Goal: Information Seeking & Learning: Check status

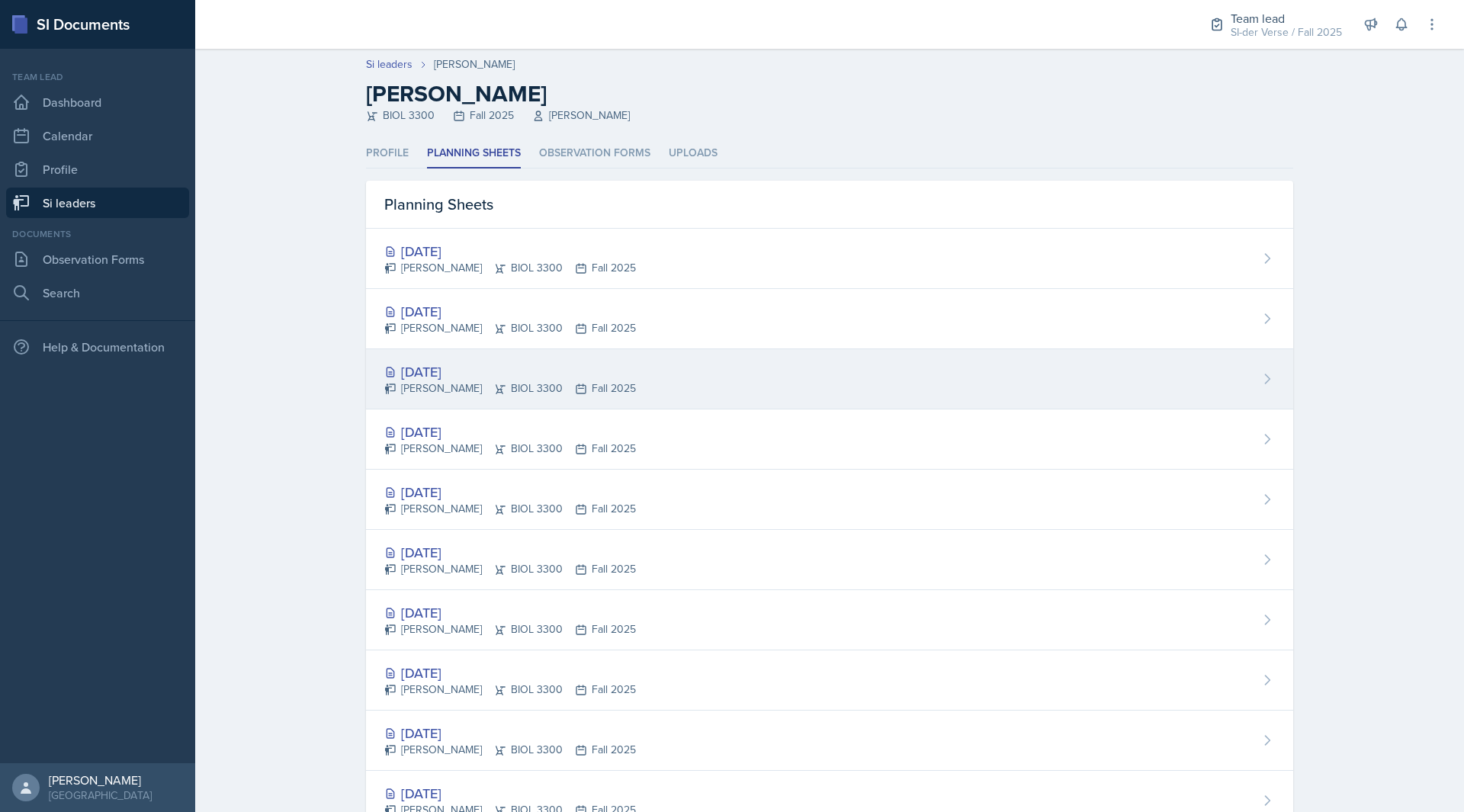
click at [567, 389] on div "[PERSON_NAME] BIOL 3300 Fall 2025" at bounding box center [510, 387] width 252 height 16
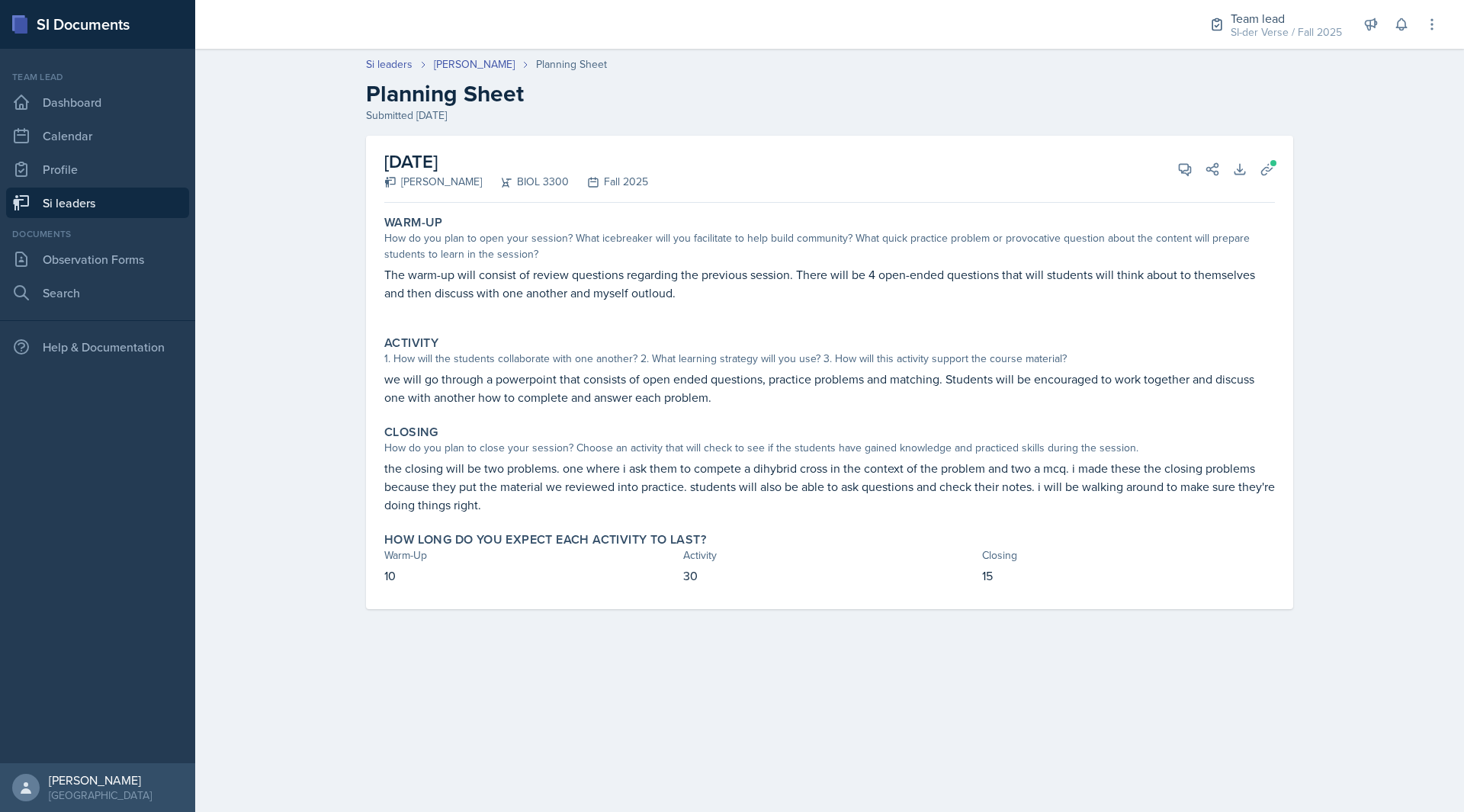
click at [306, 162] on div "Si leaders [PERSON_NAME] Planning Sheet Planning Sheet Submitted [DATE] [DATE] …" at bounding box center [830, 343] width 1269 height 605
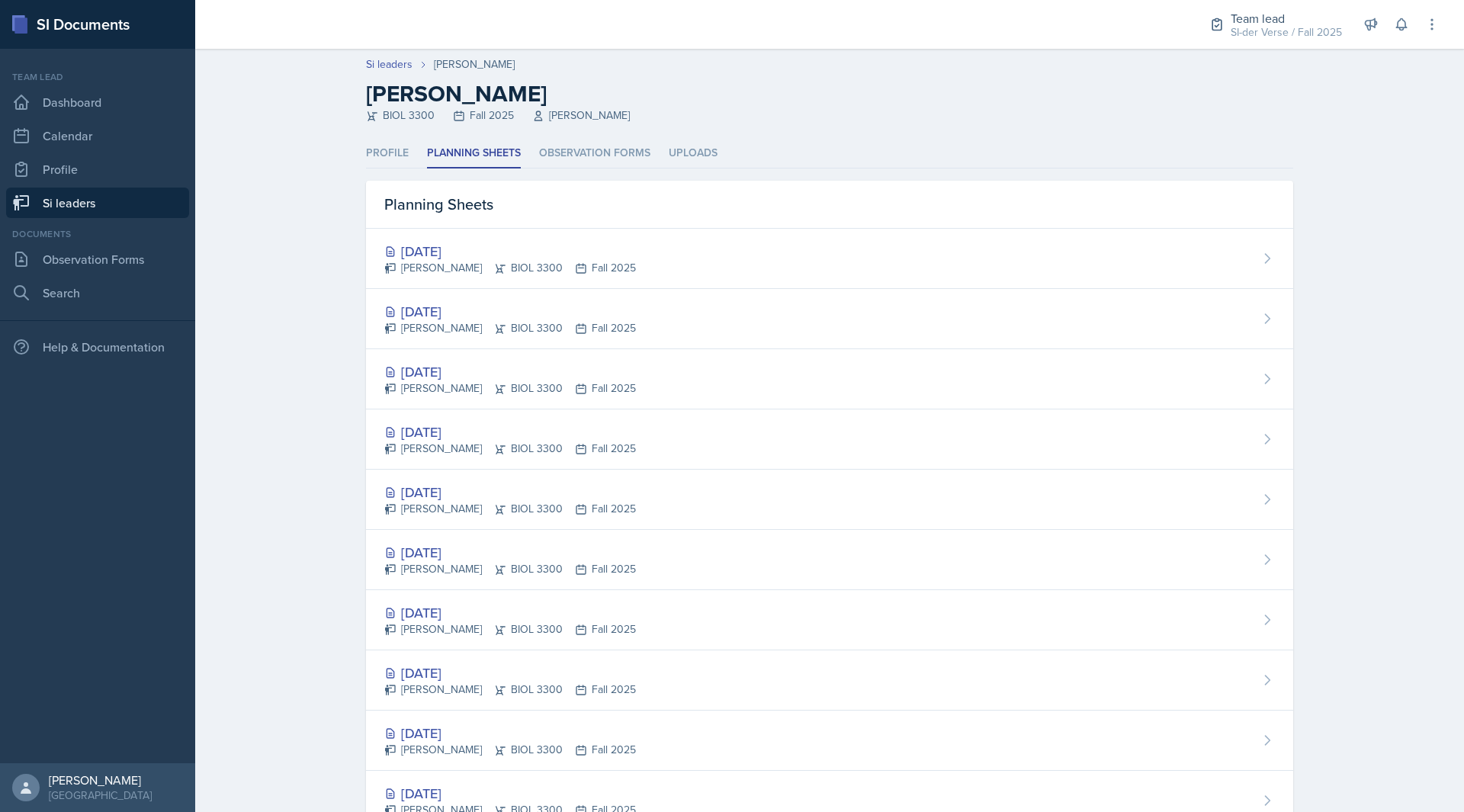
click at [300, 161] on div "Si leaders [PERSON_NAME] [PERSON_NAME] BIOL 3300 Fall 2025 [PERSON_NAME] Profil…" at bounding box center [830, 488] width 1269 height 879
click at [104, 148] on link "Calendar" at bounding box center [97, 135] width 183 height 30
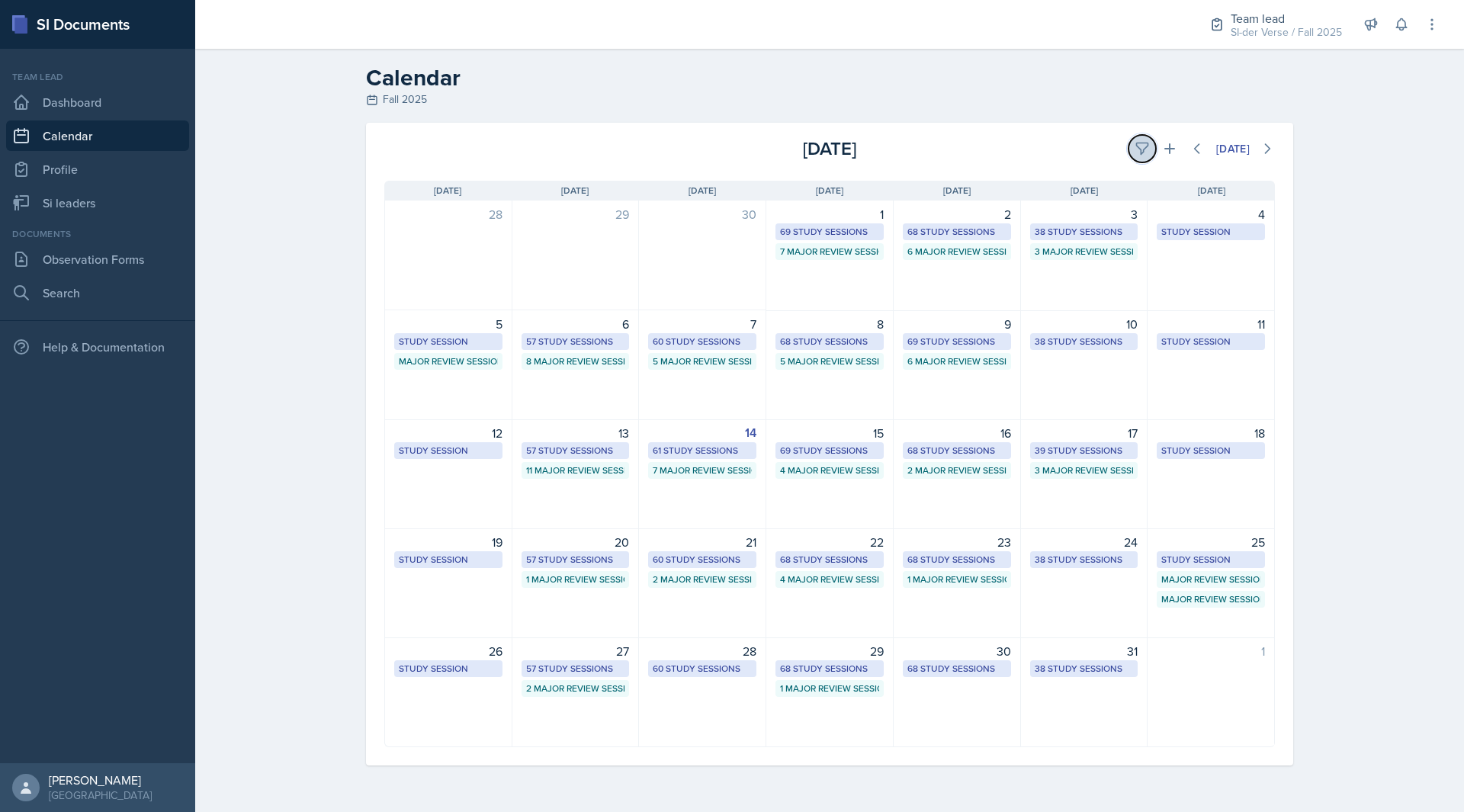
click at [1135, 151] on icon at bounding box center [1142, 148] width 16 height 16
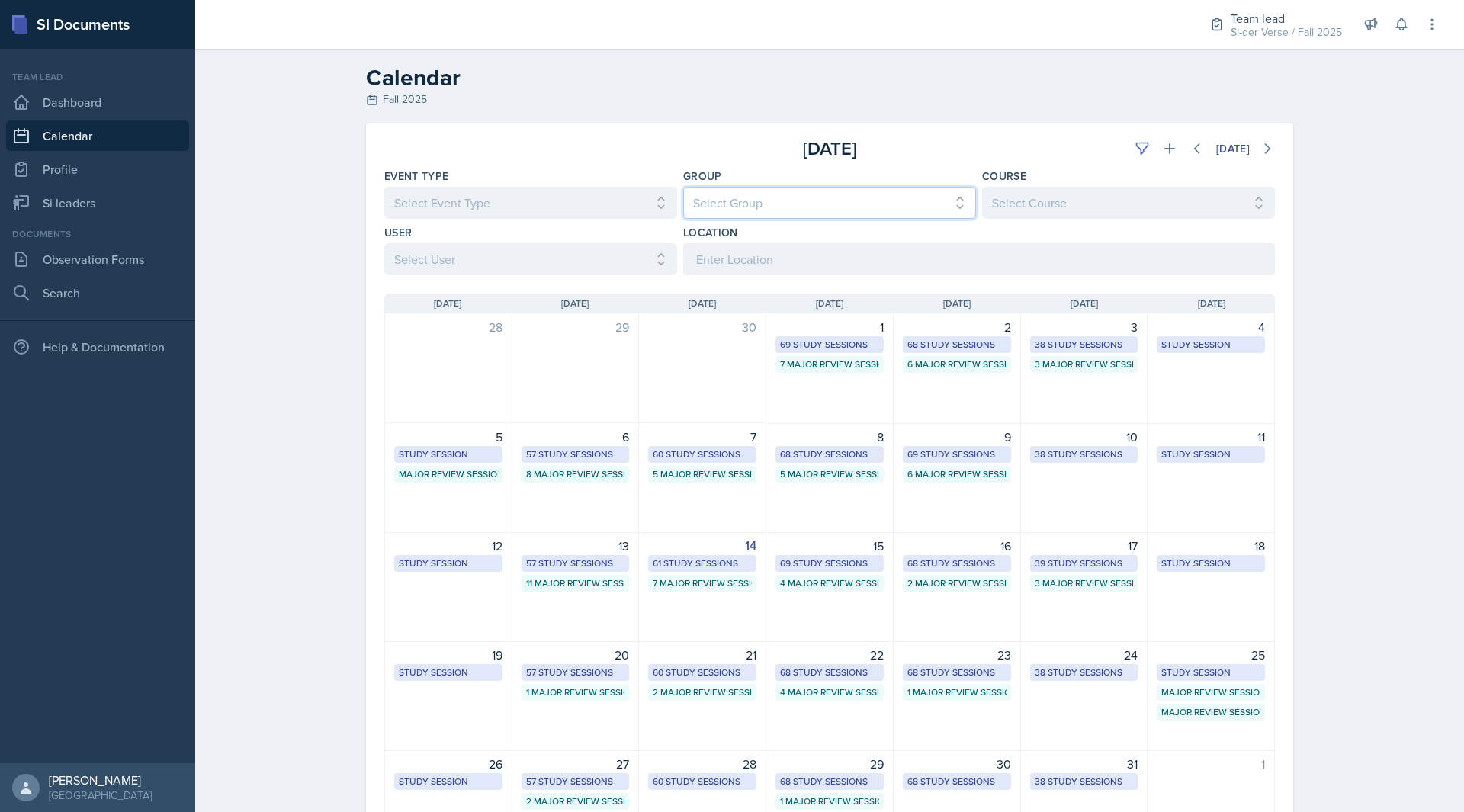
click at [890, 211] on select "Select Group All Demon SI of [GEOGRAPHIC_DATA] Les Mariettables Lion King Mamma…" at bounding box center [830, 202] width 293 height 32
select select "44ab9dba-f3c0-424e-97ee-e672c2edb7ca"
click at [683, 187] on select "Select Group All Demon SI of [GEOGRAPHIC_DATA] Les Mariettables Lion King Mamma…" at bounding box center [830, 202] width 293 height 32
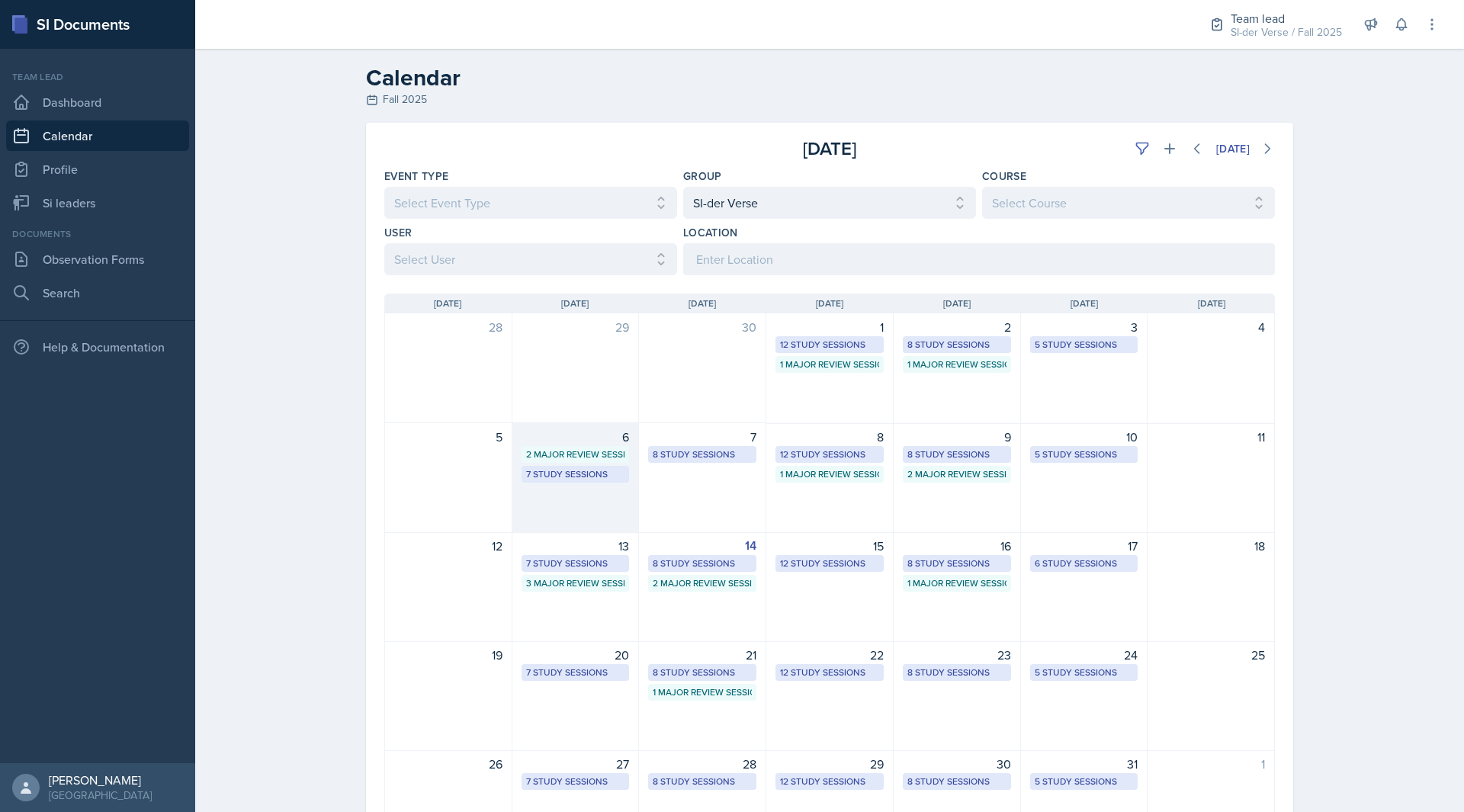
click at [572, 517] on div "6 2 Major Review Sessions 7 Study Sessions" at bounding box center [576, 477] width 128 height 109
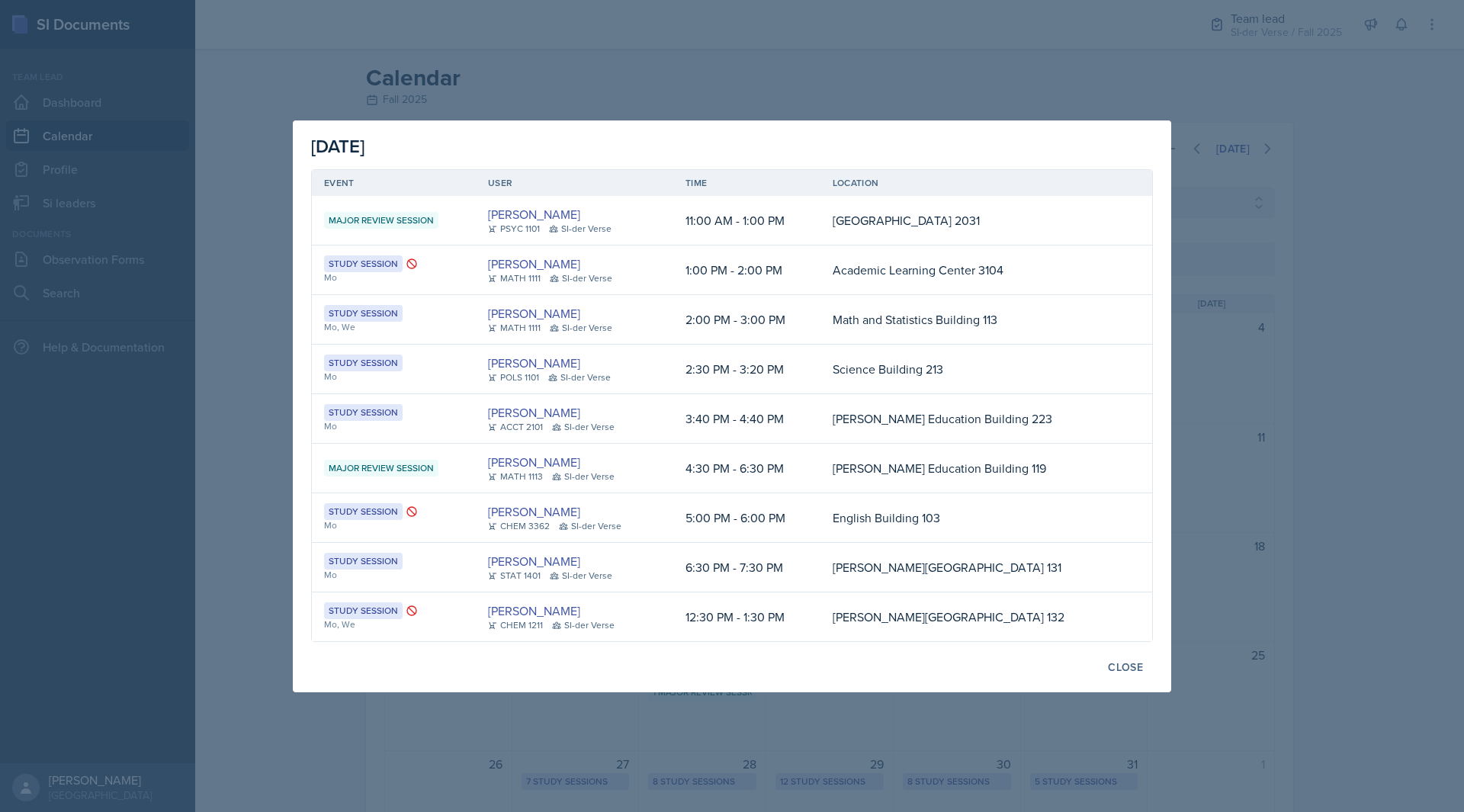
click at [269, 544] on div at bounding box center [732, 406] width 1464 height 812
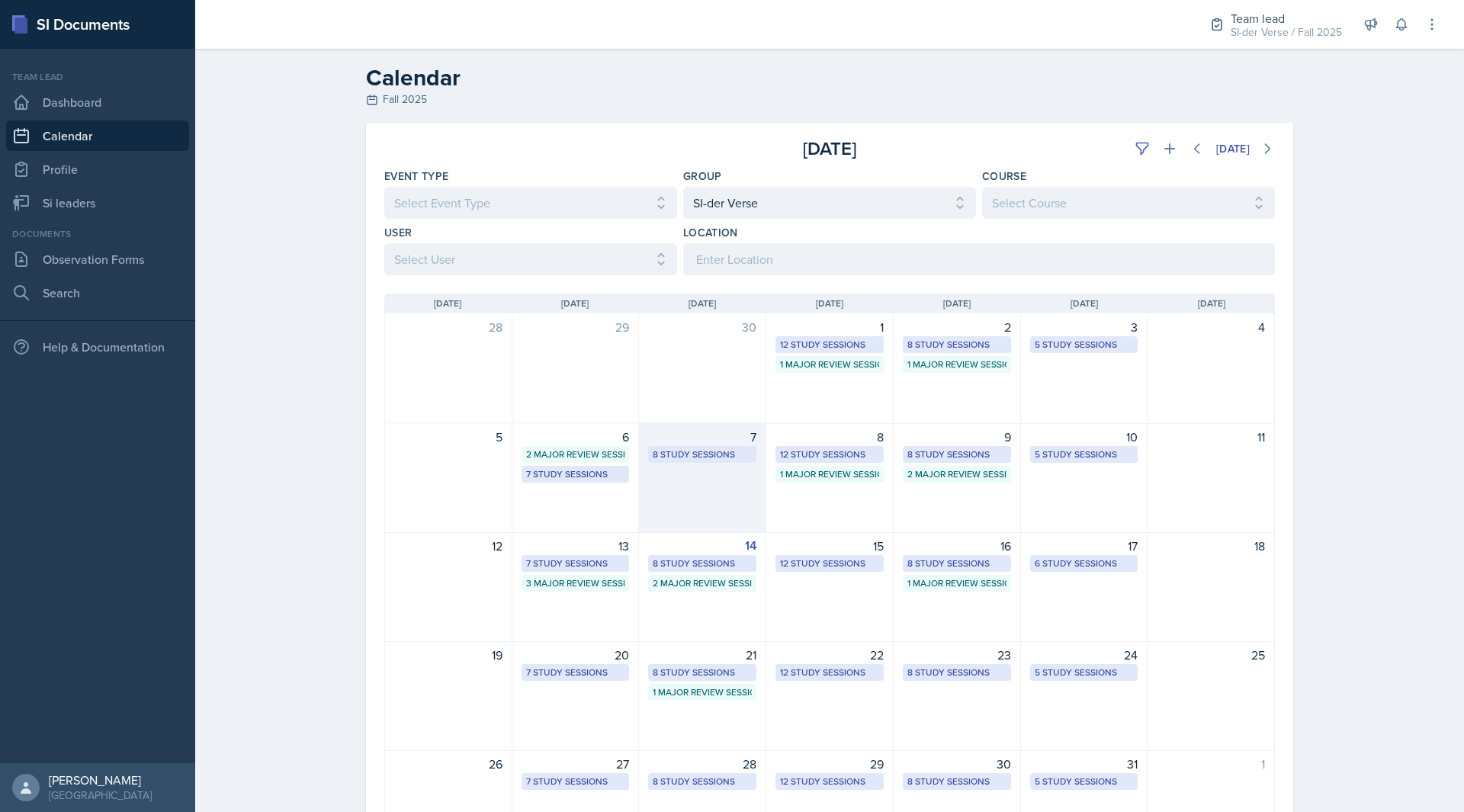
click at [738, 519] on div "7 8 Study Sessions" at bounding box center [703, 477] width 128 height 109
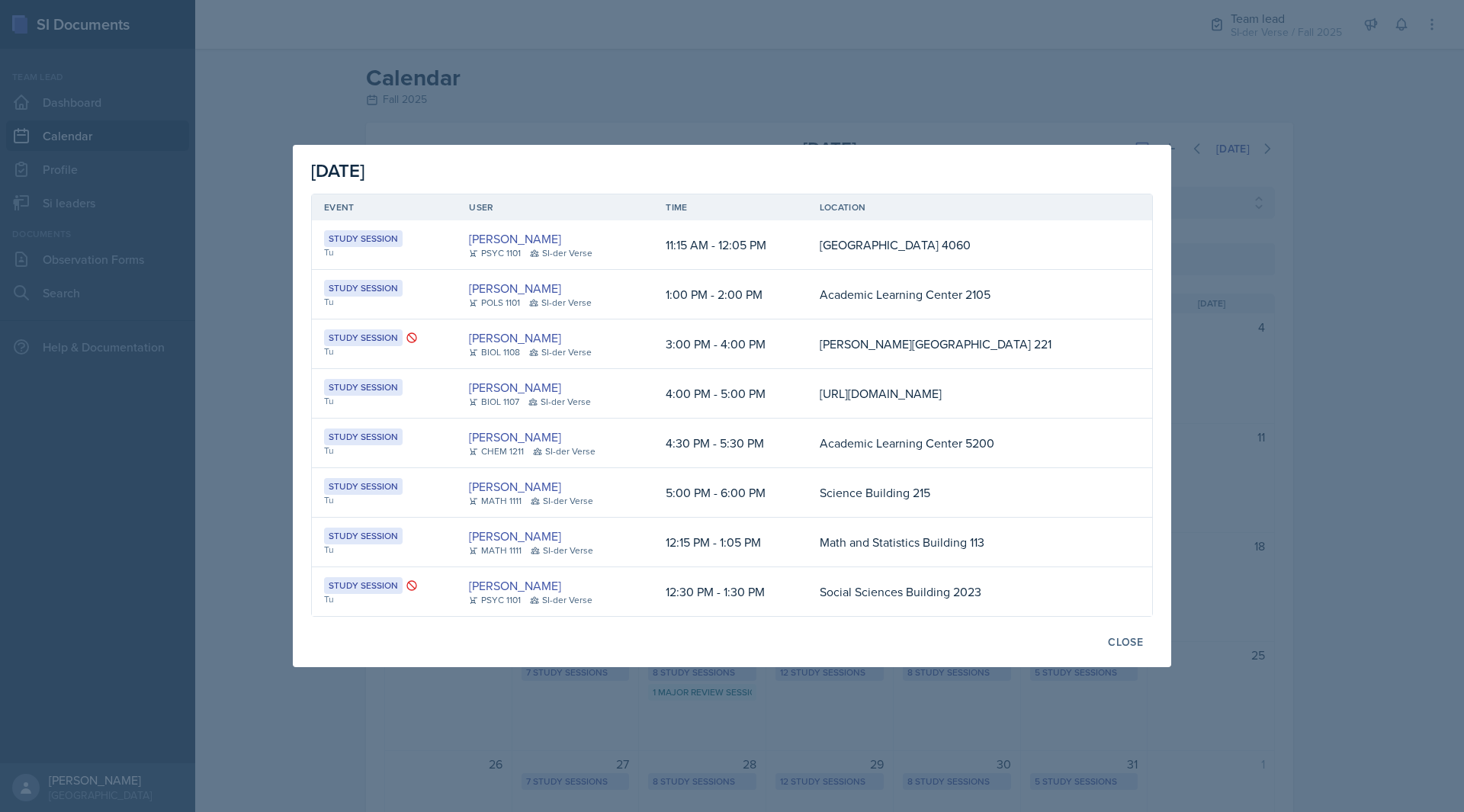
click at [274, 531] on div at bounding box center [732, 406] width 1464 height 812
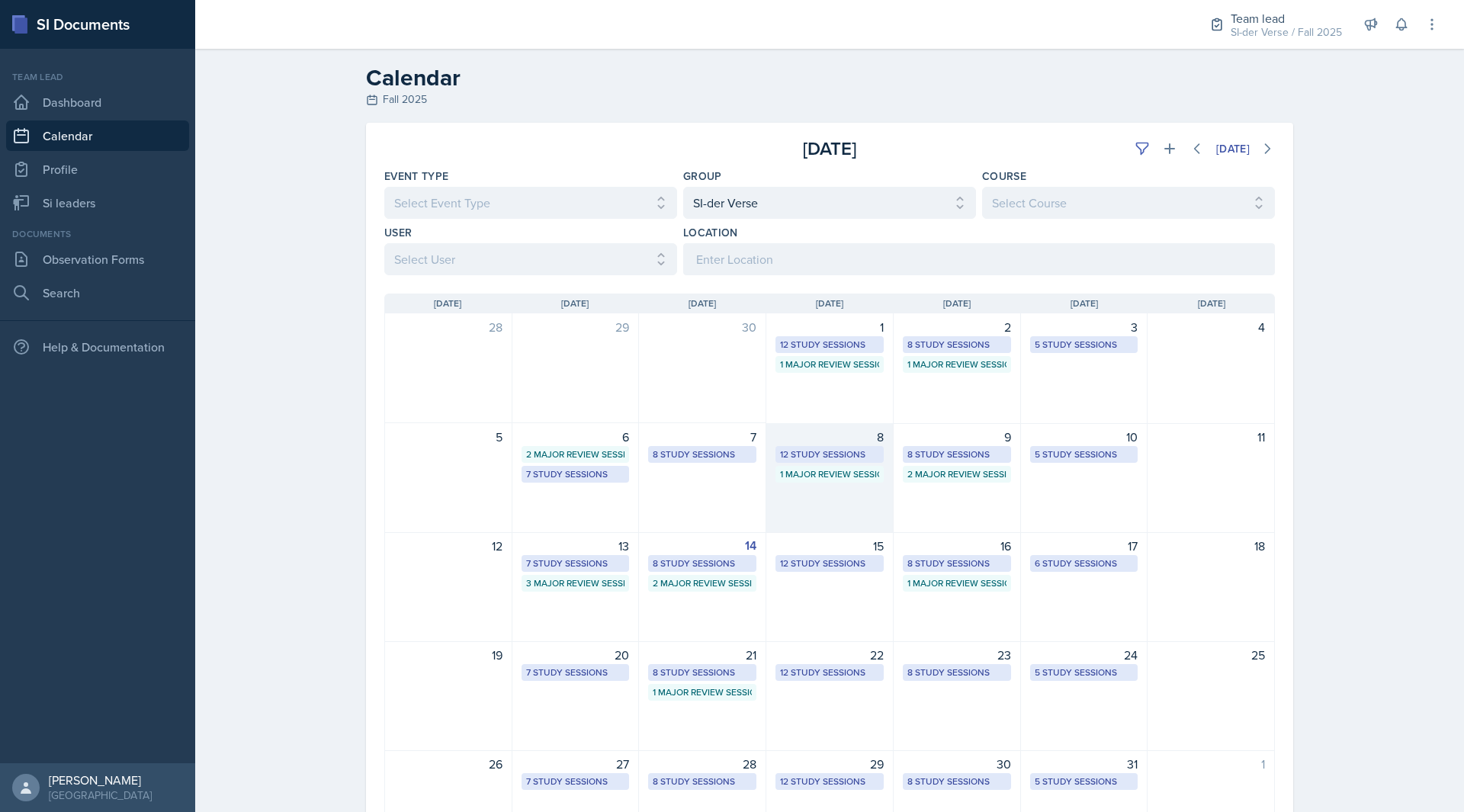
click at [820, 499] on div "8 12 Study Sessions 1 Major Review Session" at bounding box center [830, 477] width 128 height 109
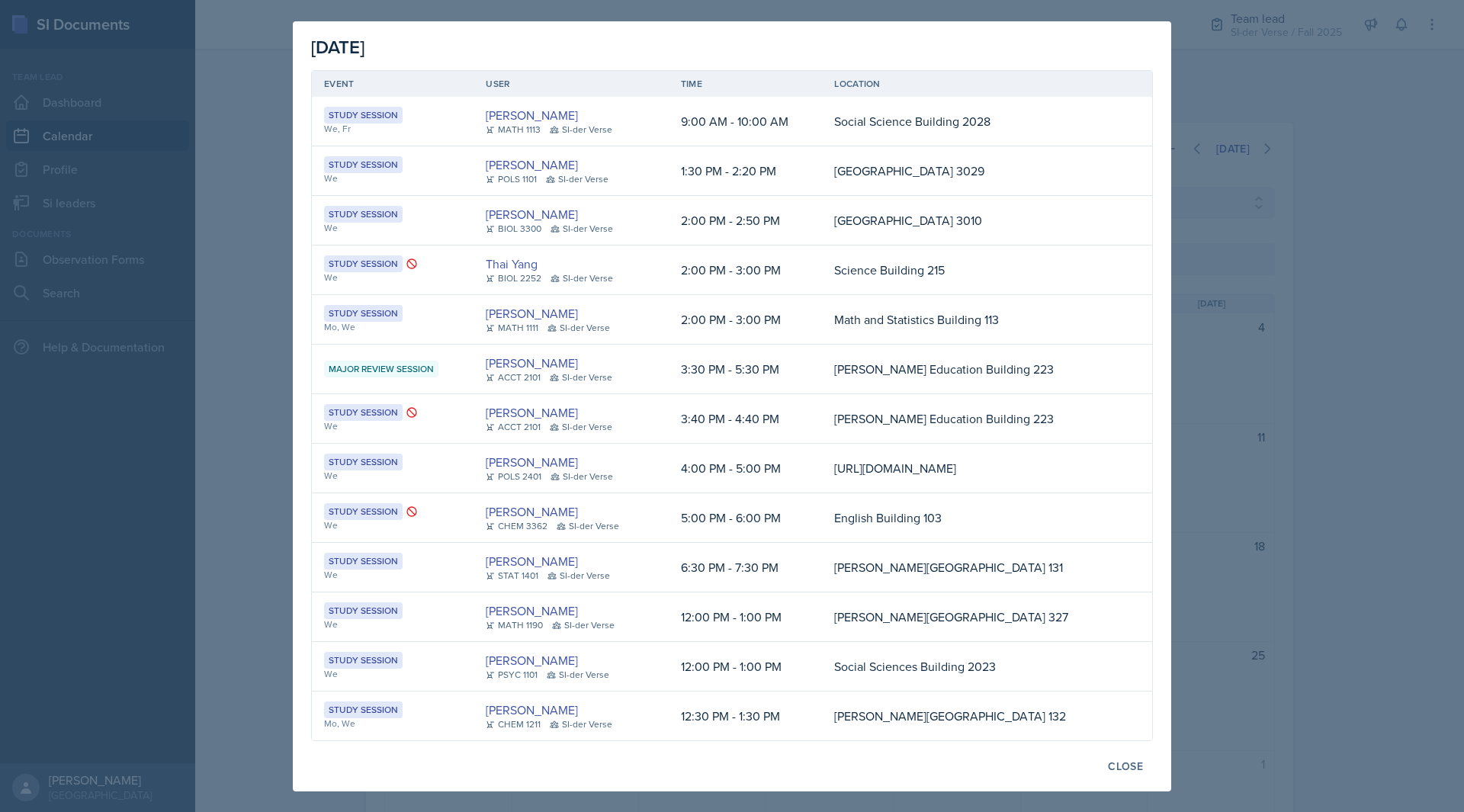
scroll to position [49, 0]
click at [261, 335] on div at bounding box center [732, 406] width 1464 height 812
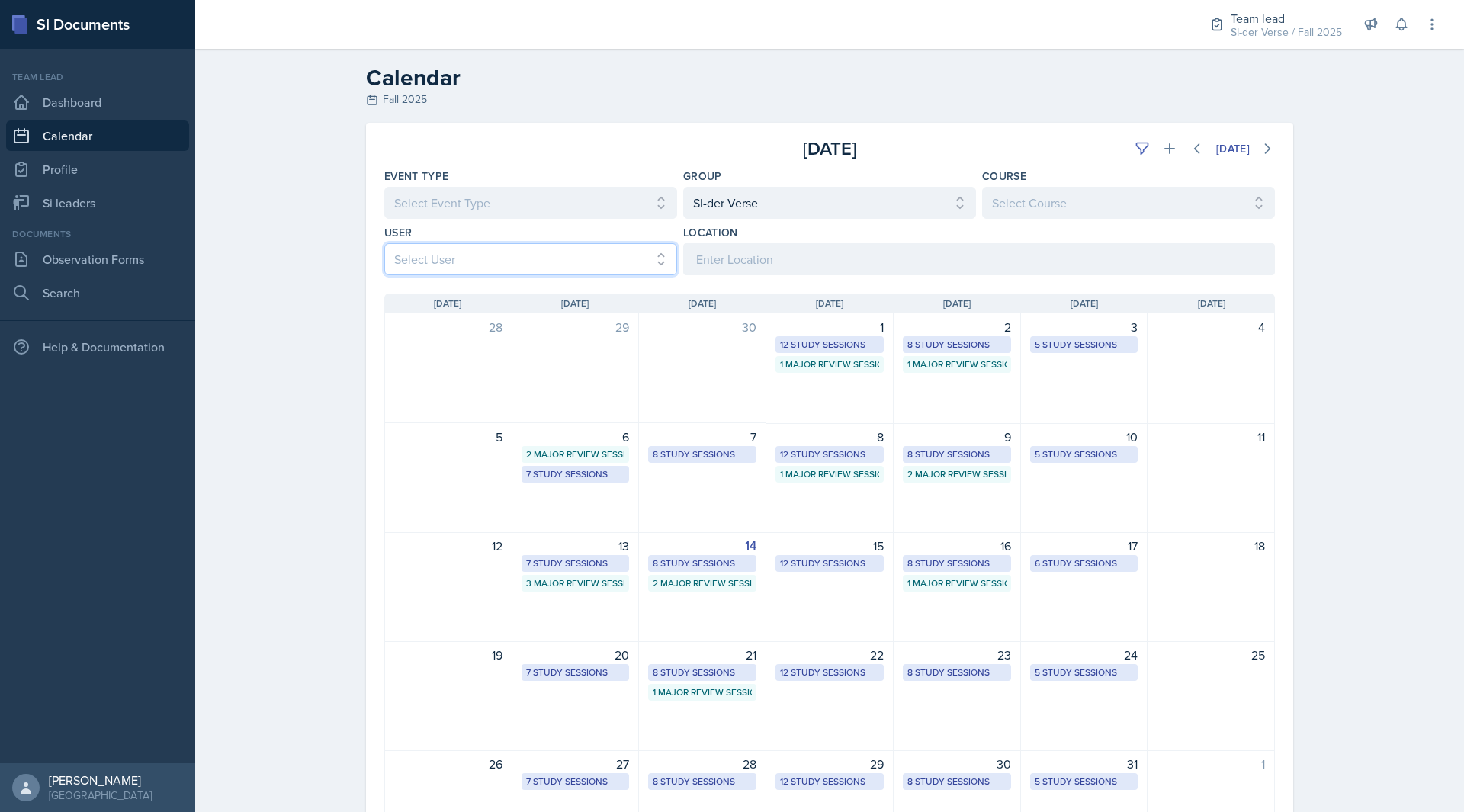
click at [622, 268] on select "Select User All" at bounding box center [531, 259] width 293 height 32
click at [599, 261] on select "Select User All" at bounding box center [531, 259] width 293 height 32
click at [471, 188] on select "Select Event Type All Major Review Session New Calendar Event Study Session" at bounding box center [531, 202] width 293 height 32
click at [513, 213] on select "Select Event Type All Major Review Session New Calendar Event Study Session" at bounding box center [531, 202] width 293 height 32
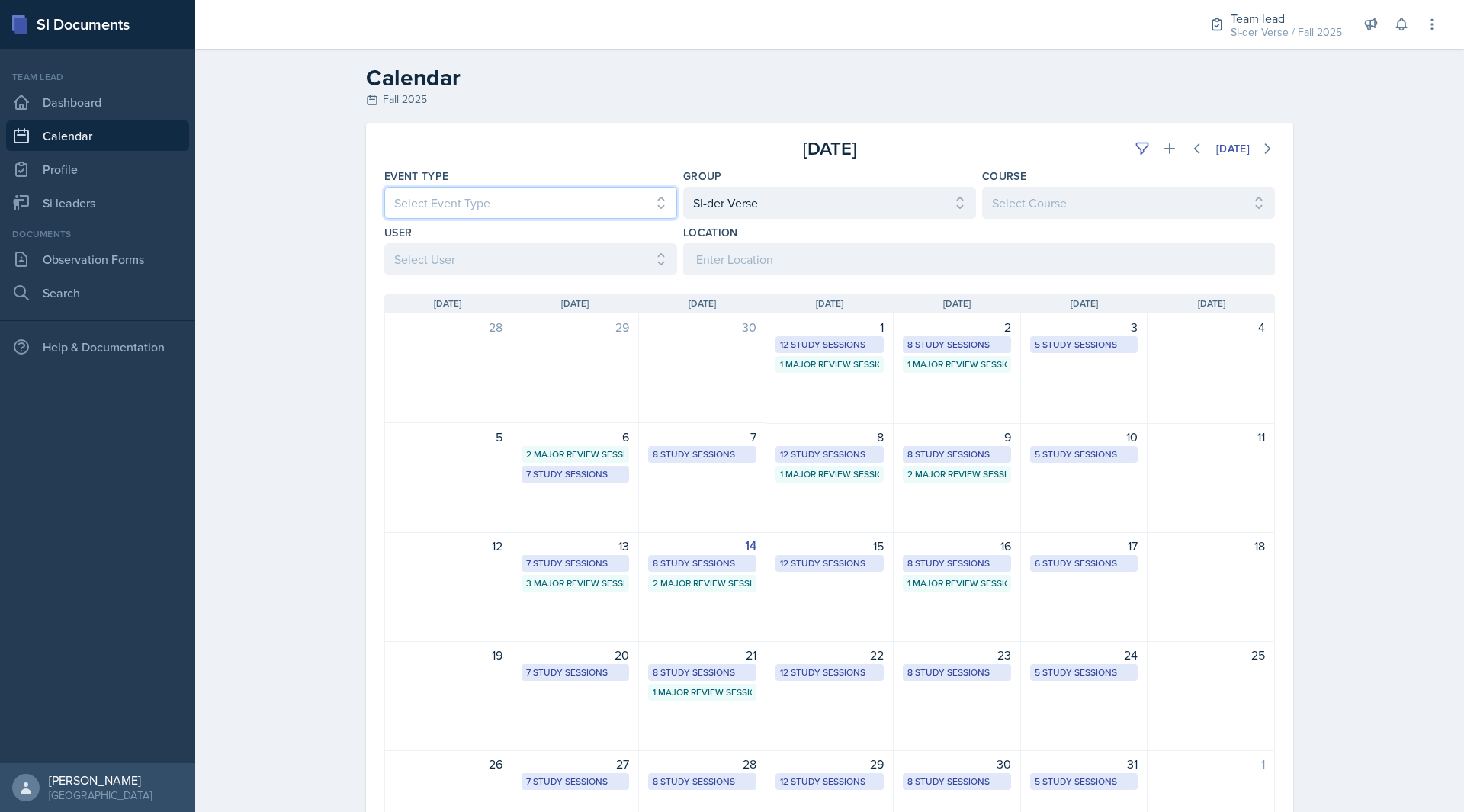
select select "d66089cd-5ee7-4f89-a345-f1bdd1643066"
click at [384, 187] on select "Select Event Type All Major Review Session New Calendar Event Study Session" at bounding box center [531, 202] width 293 height 32
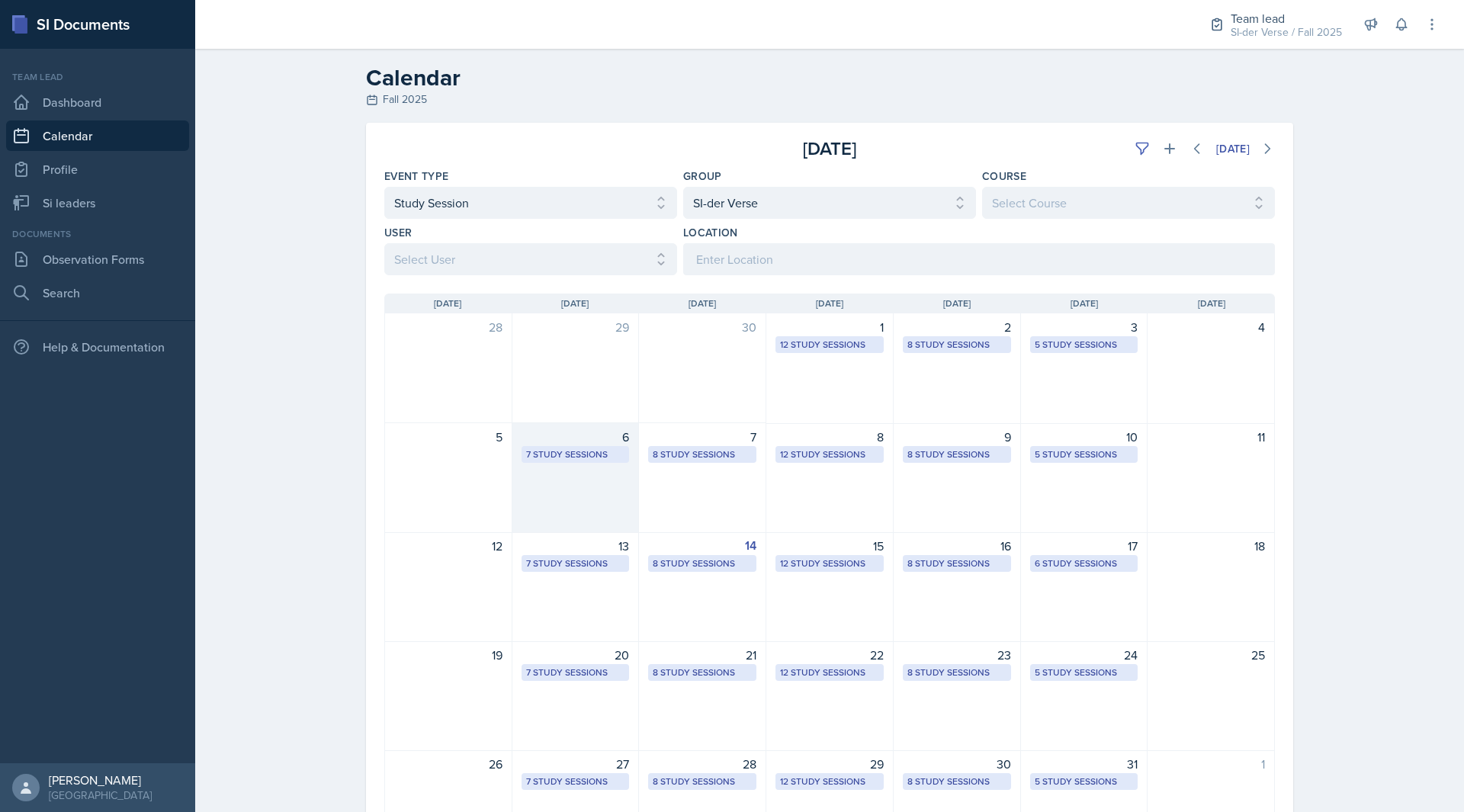
click at [590, 479] on div "6 7 Study Sessions" at bounding box center [576, 477] width 128 height 109
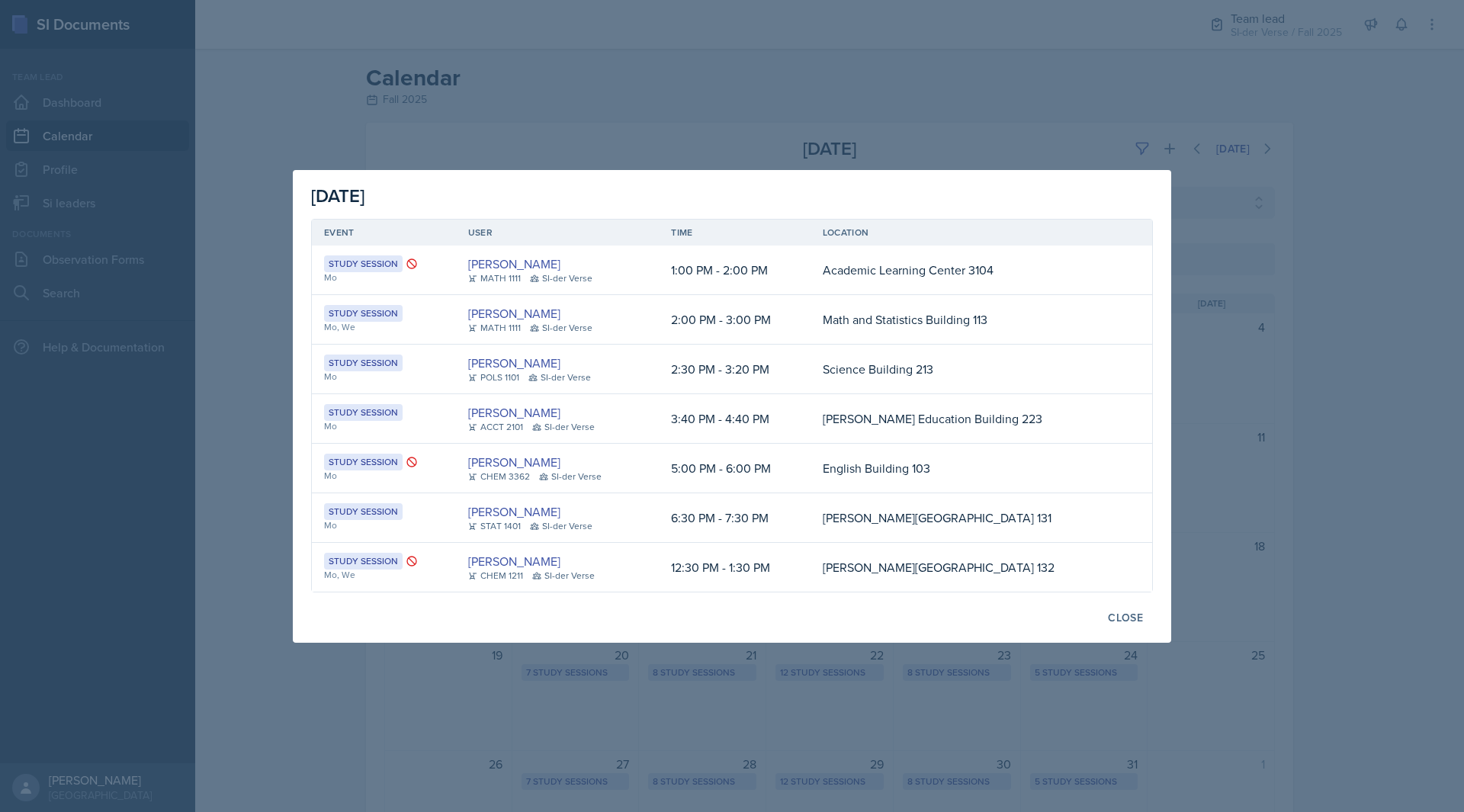
scroll to position [0, 0]
click at [402, 660] on div at bounding box center [732, 406] width 1464 height 812
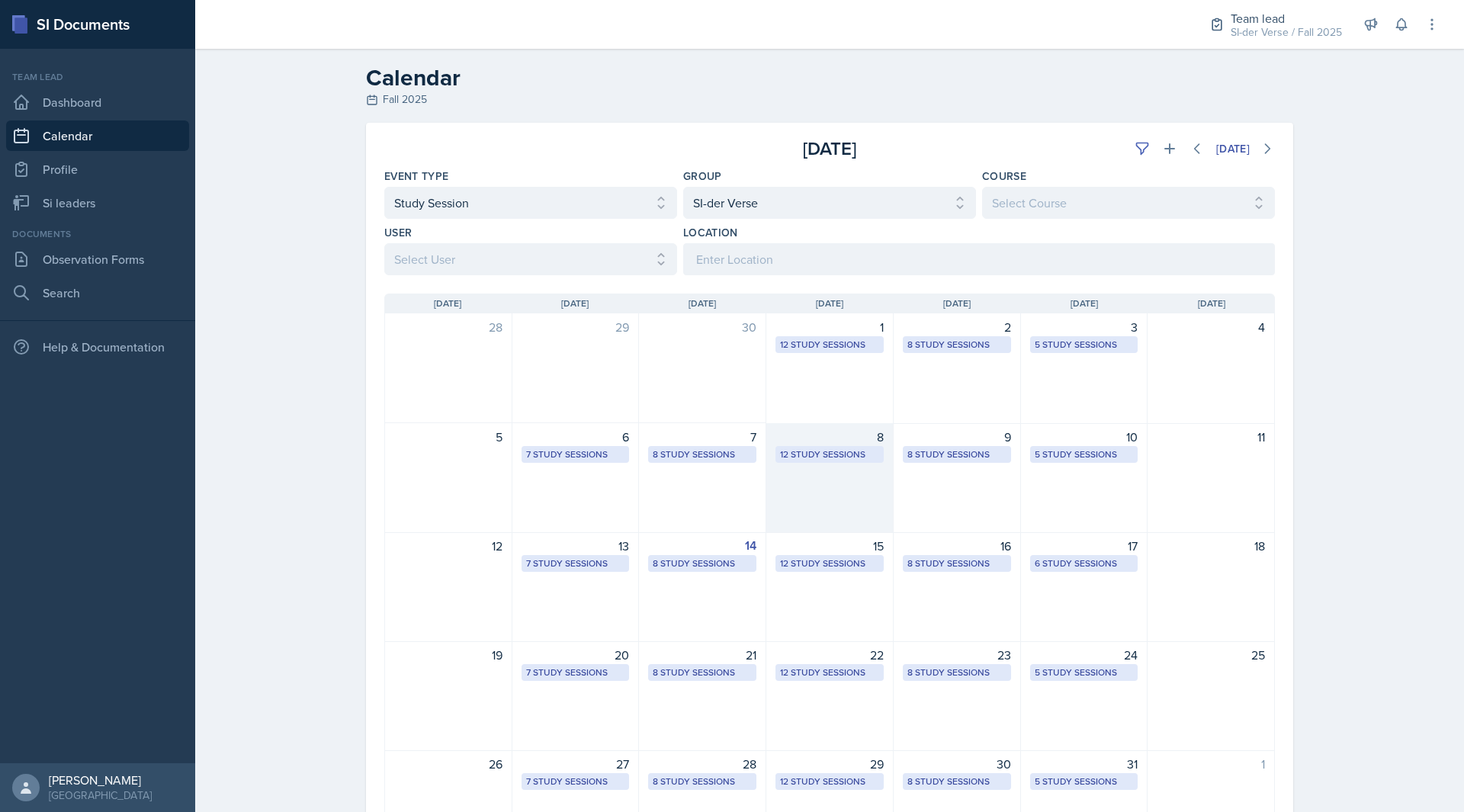
click at [853, 466] on div "8 12 Study Sessions" at bounding box center [830, 477] width 128 height 109
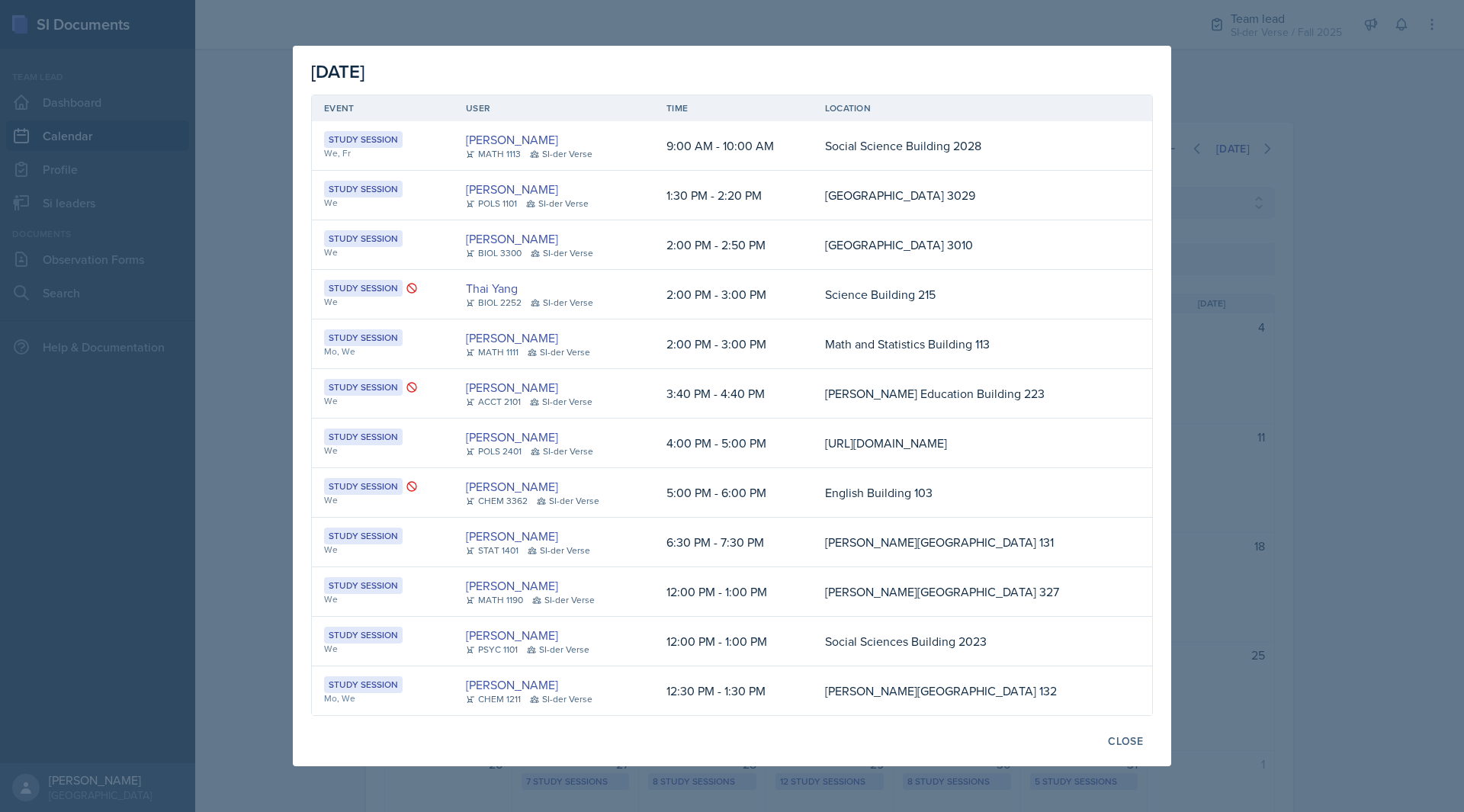
click at [278, 504] on div at bounding box center [732, 406] width 1464 height 812
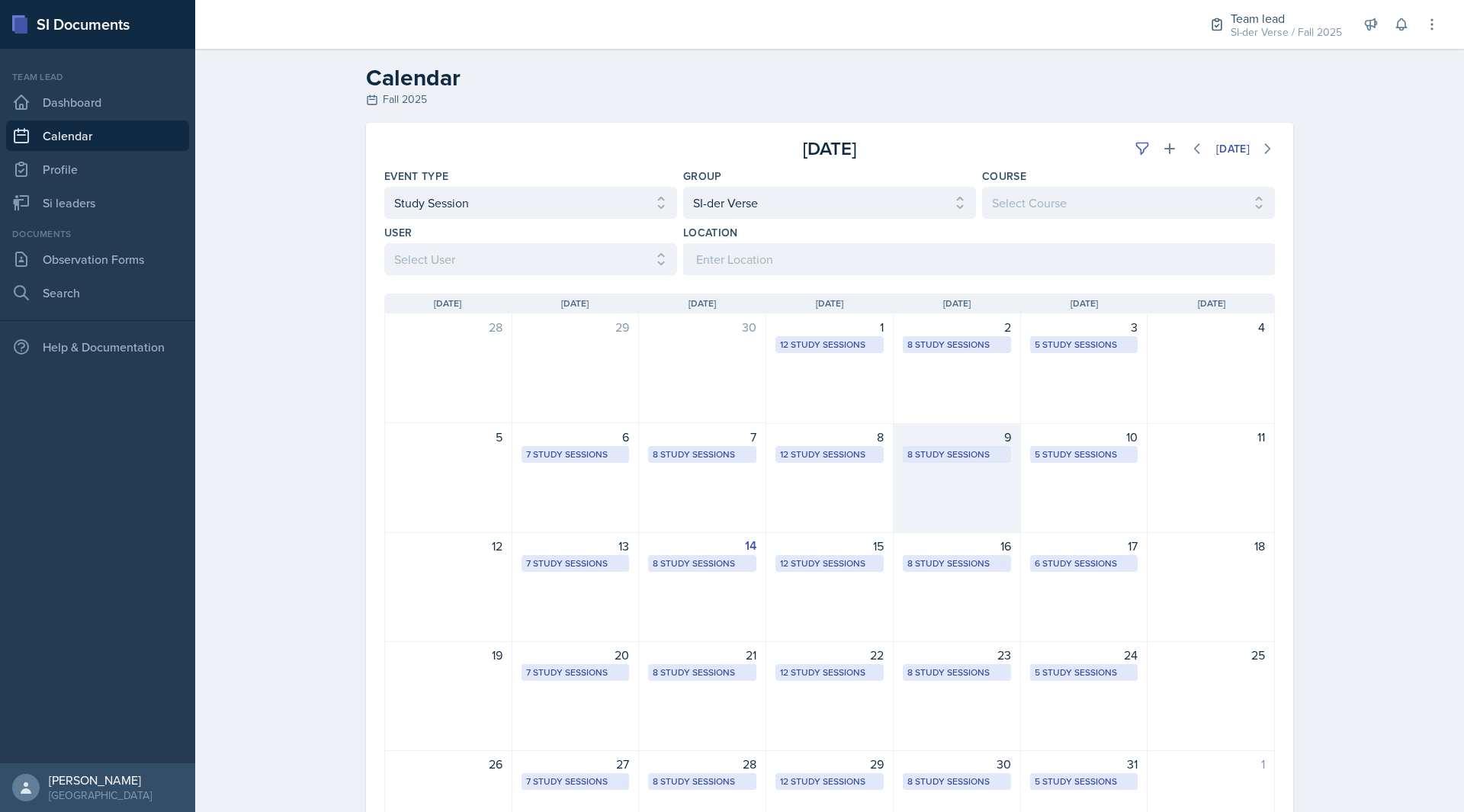
click at [913, 490] on div "9 8 Study Sessions" at bounding box center [957, 477] width 128 height 109
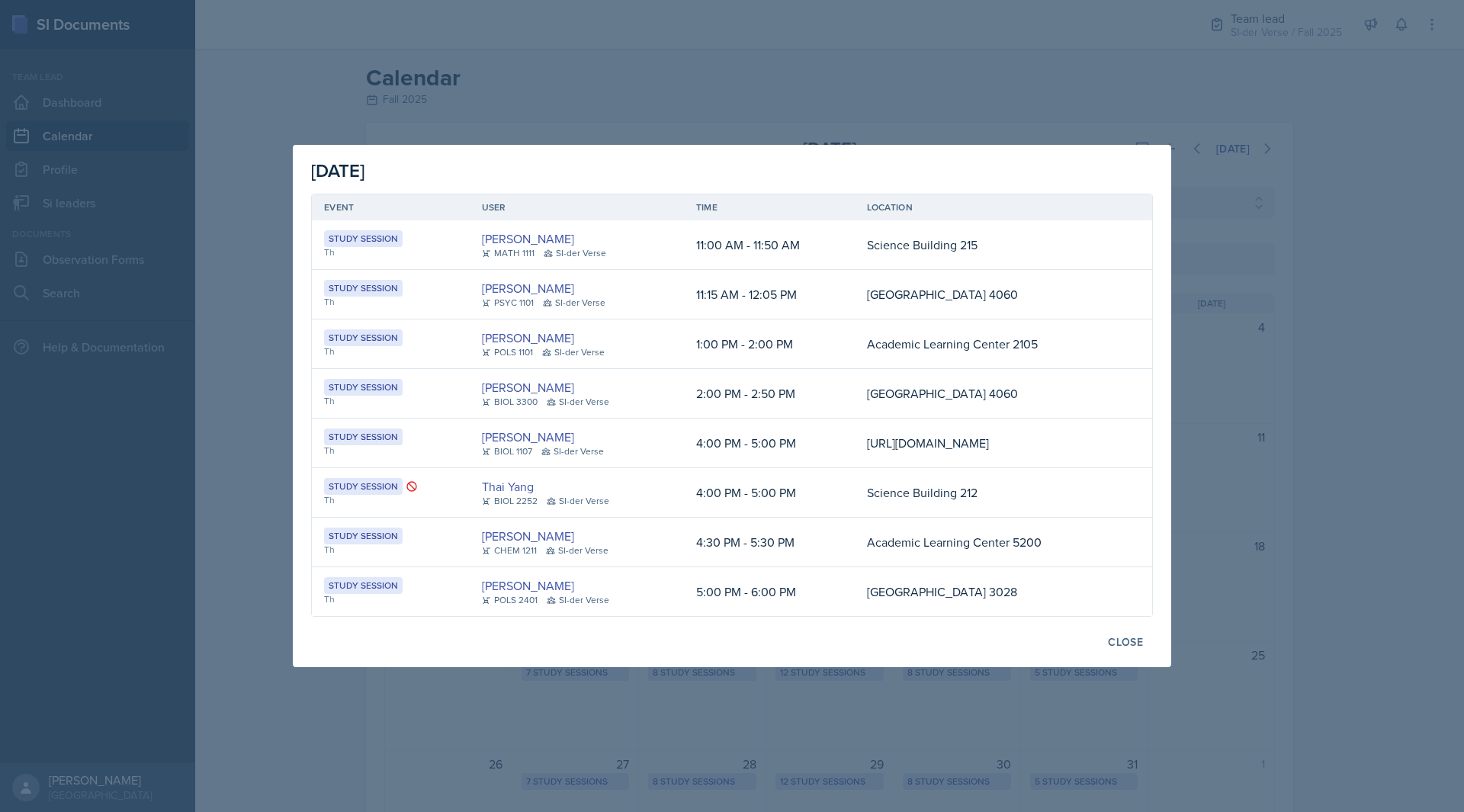
click at [235, 364] on div at bounding box center [732, 406] width 1464 height 812
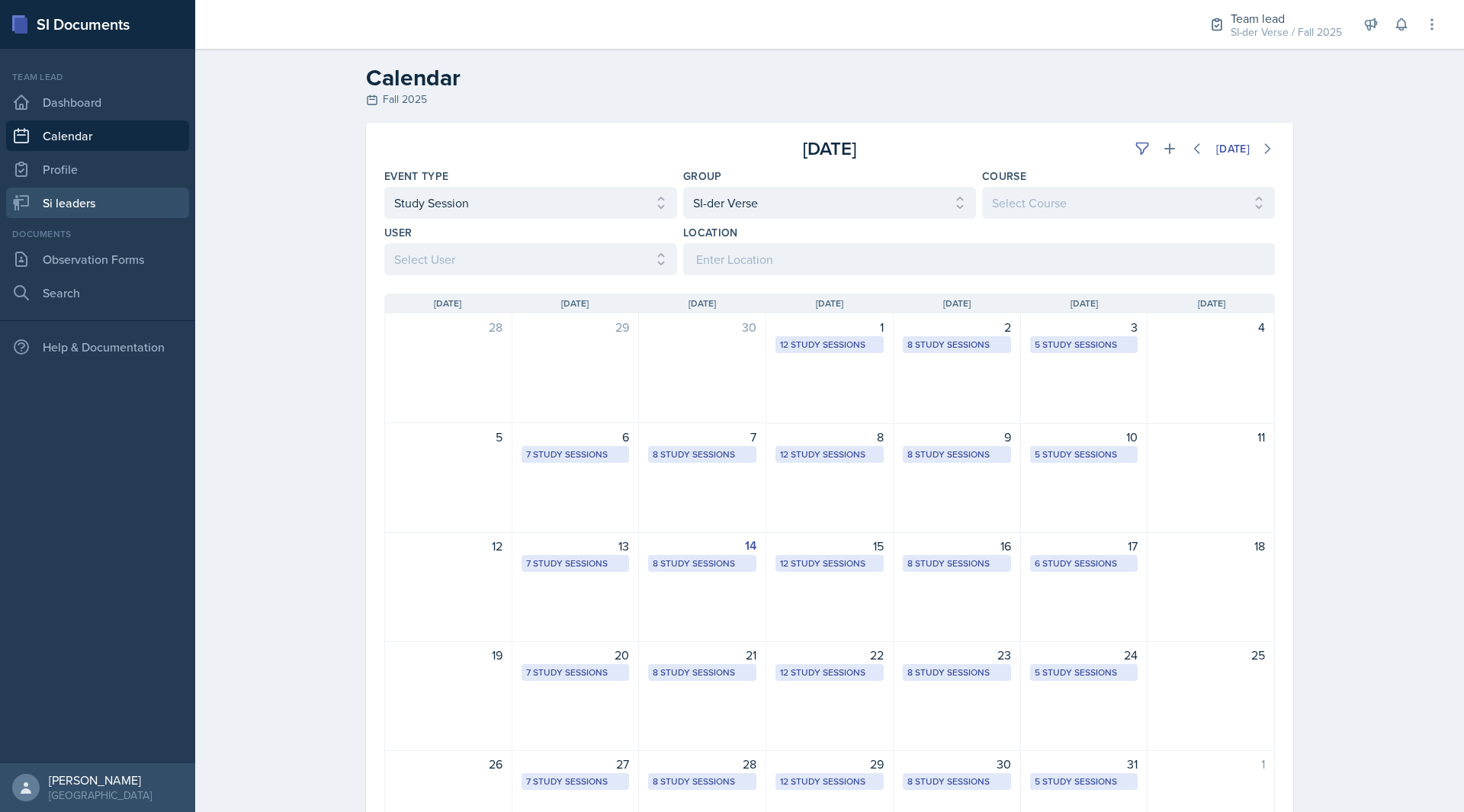
click at [131, 208] on link "Si leaders" at bounding box center [97, 202] width 183 height 30
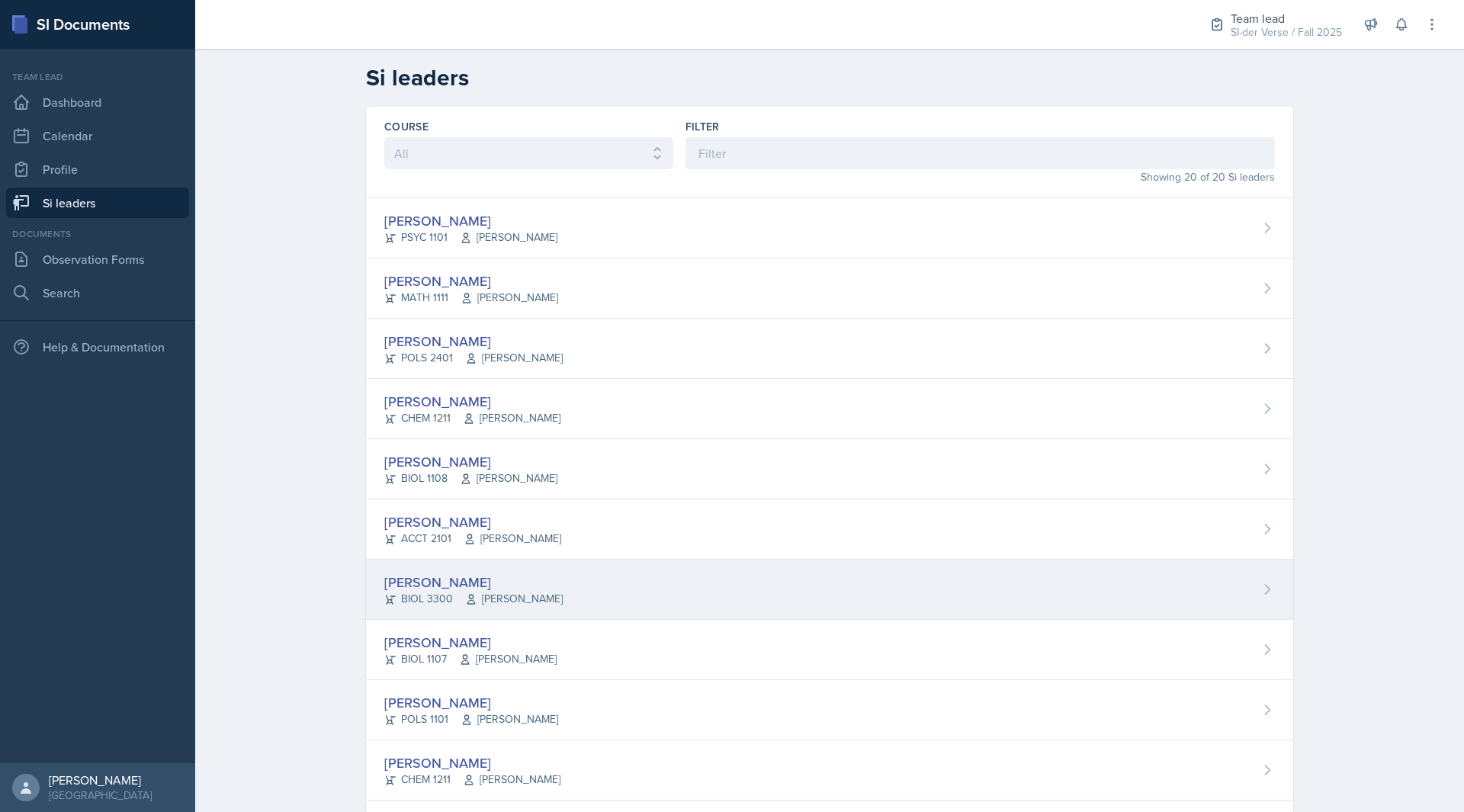
click at [511, 562] on div "[PERSON_NAME] BIOL 3300 [PERSON_NAME]" at bounding box center [830, 589] width 927 height 60
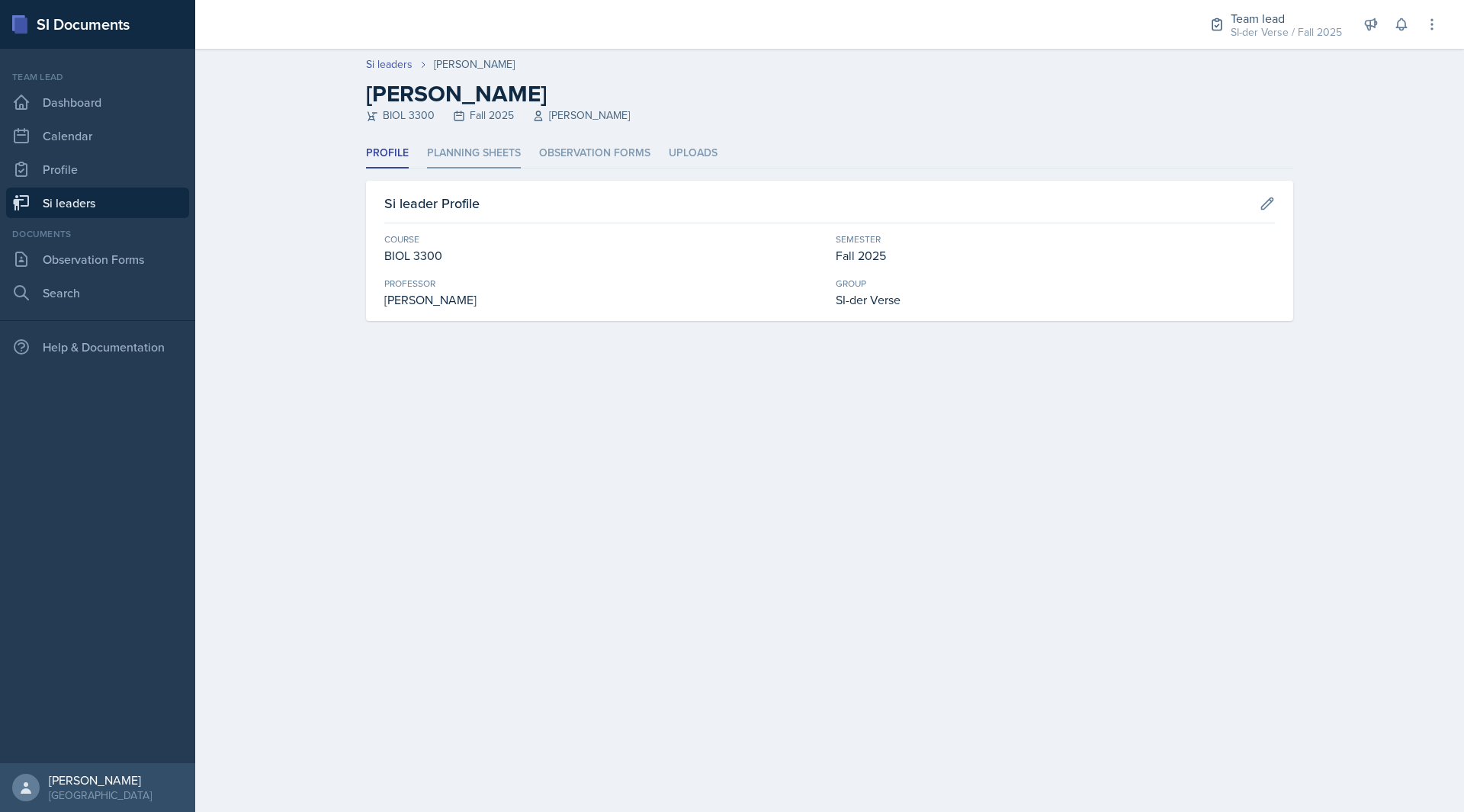
click at [483, 160] on li "Planning Sheets" at bounding box center [474, 154] width 94 height 30
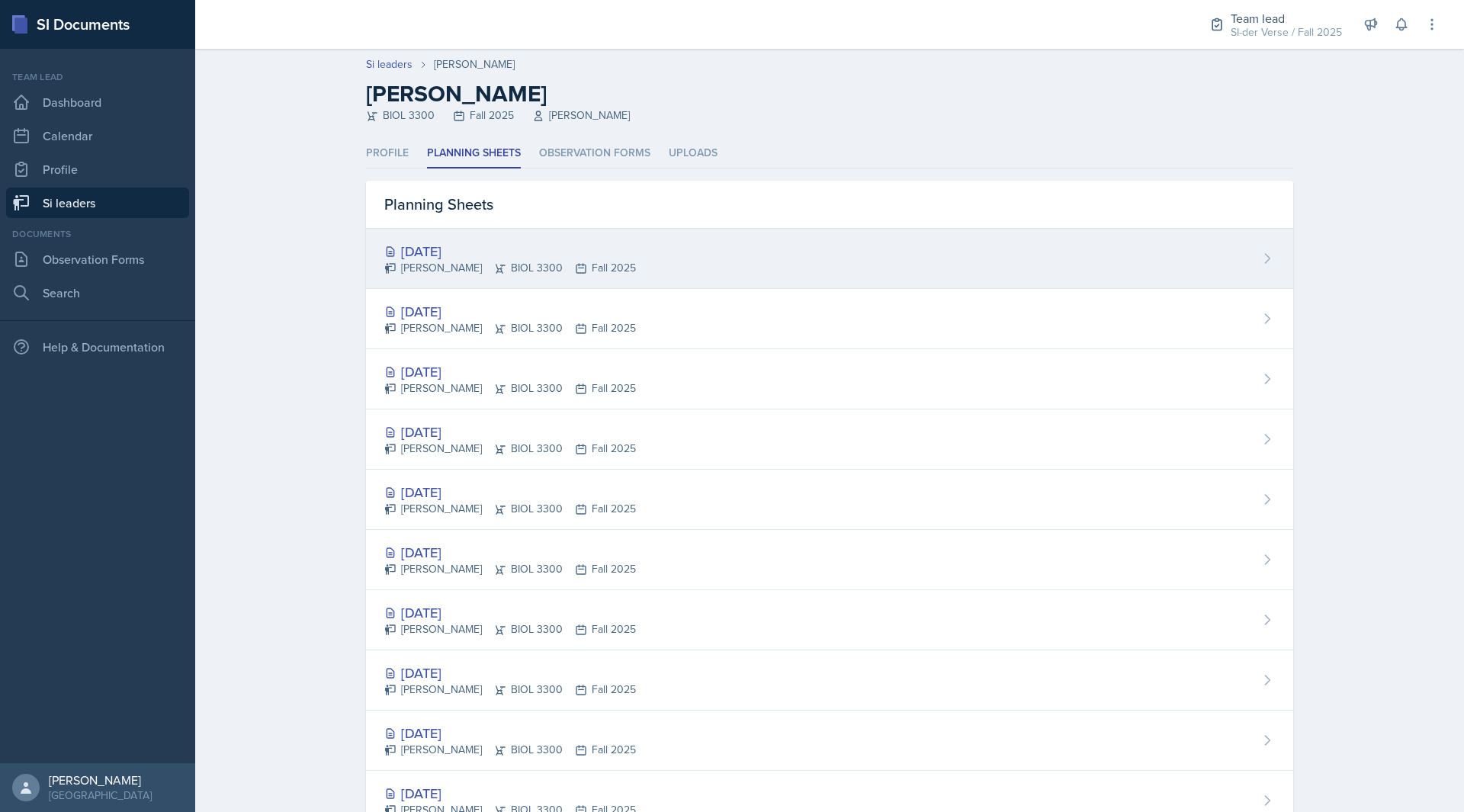
click at [525, 276] on div "[DATE] [PERSON_NAME] BIOL 3300 Fall 2025" at bounding box center [830, 258] width 927 height 60
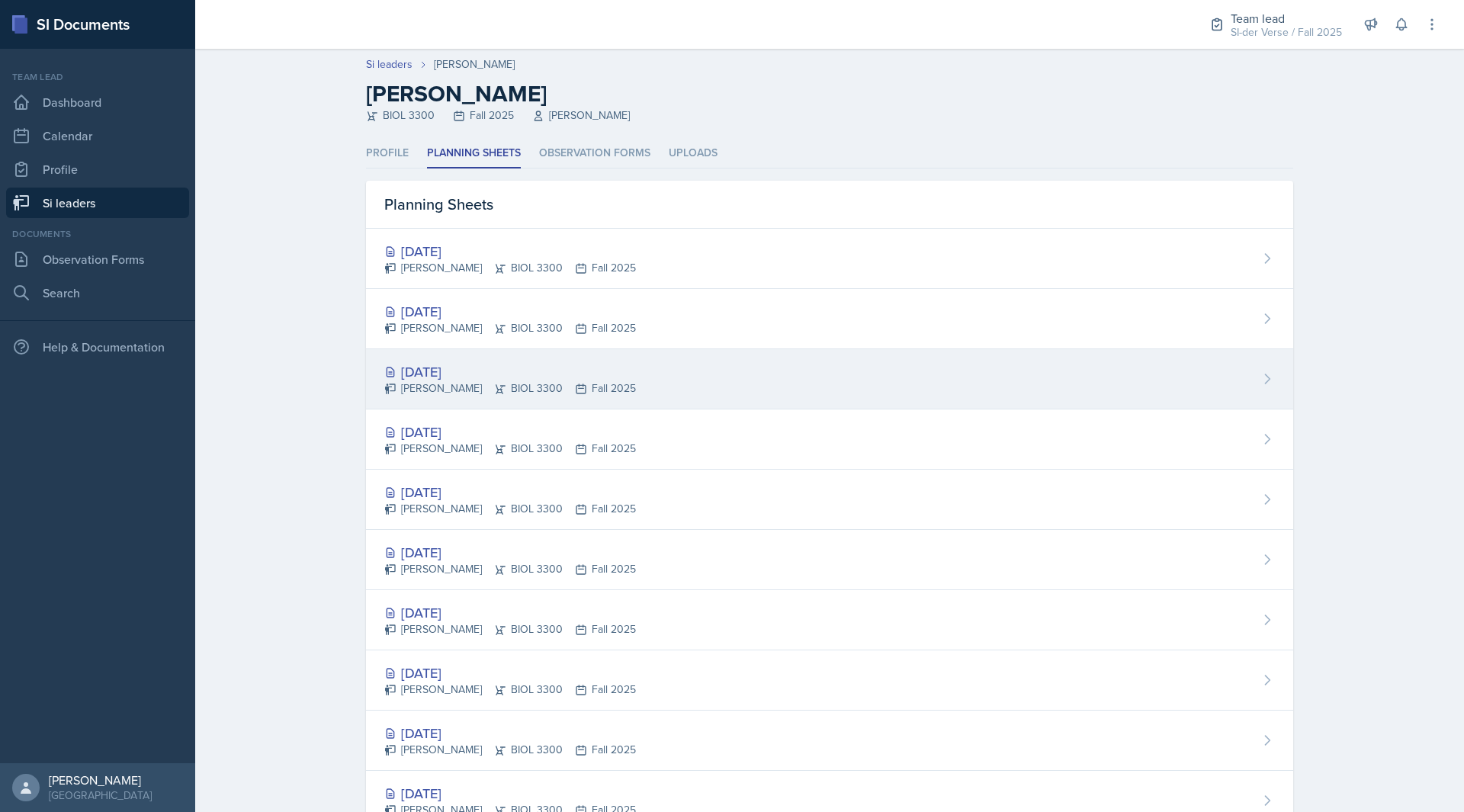
click at [448, 390] on div "[PERSON_NAME] BIOL 3300 Fall 2025" at bounding box center [510, 387] width 252 height 16
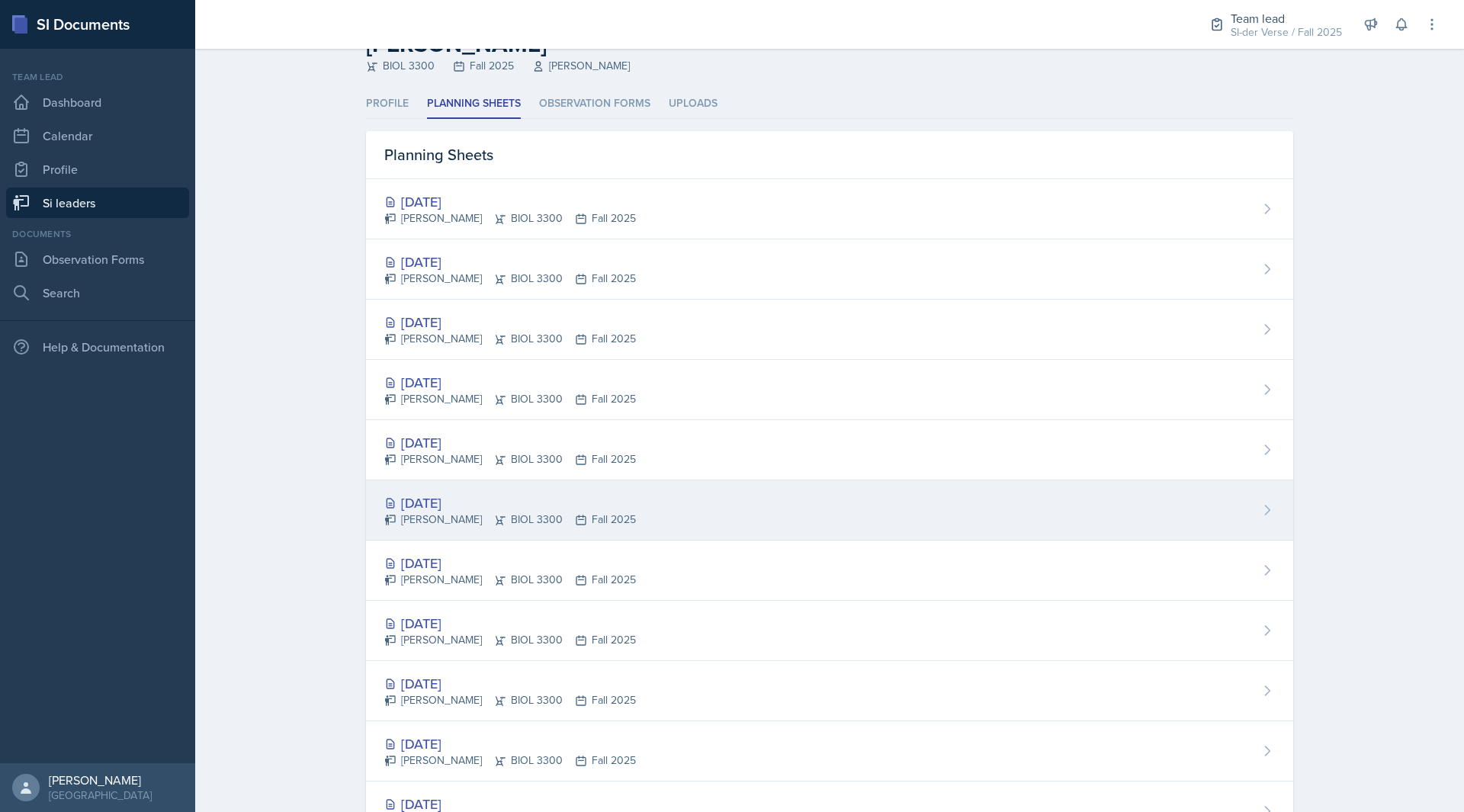
scroll to position [77, 0]
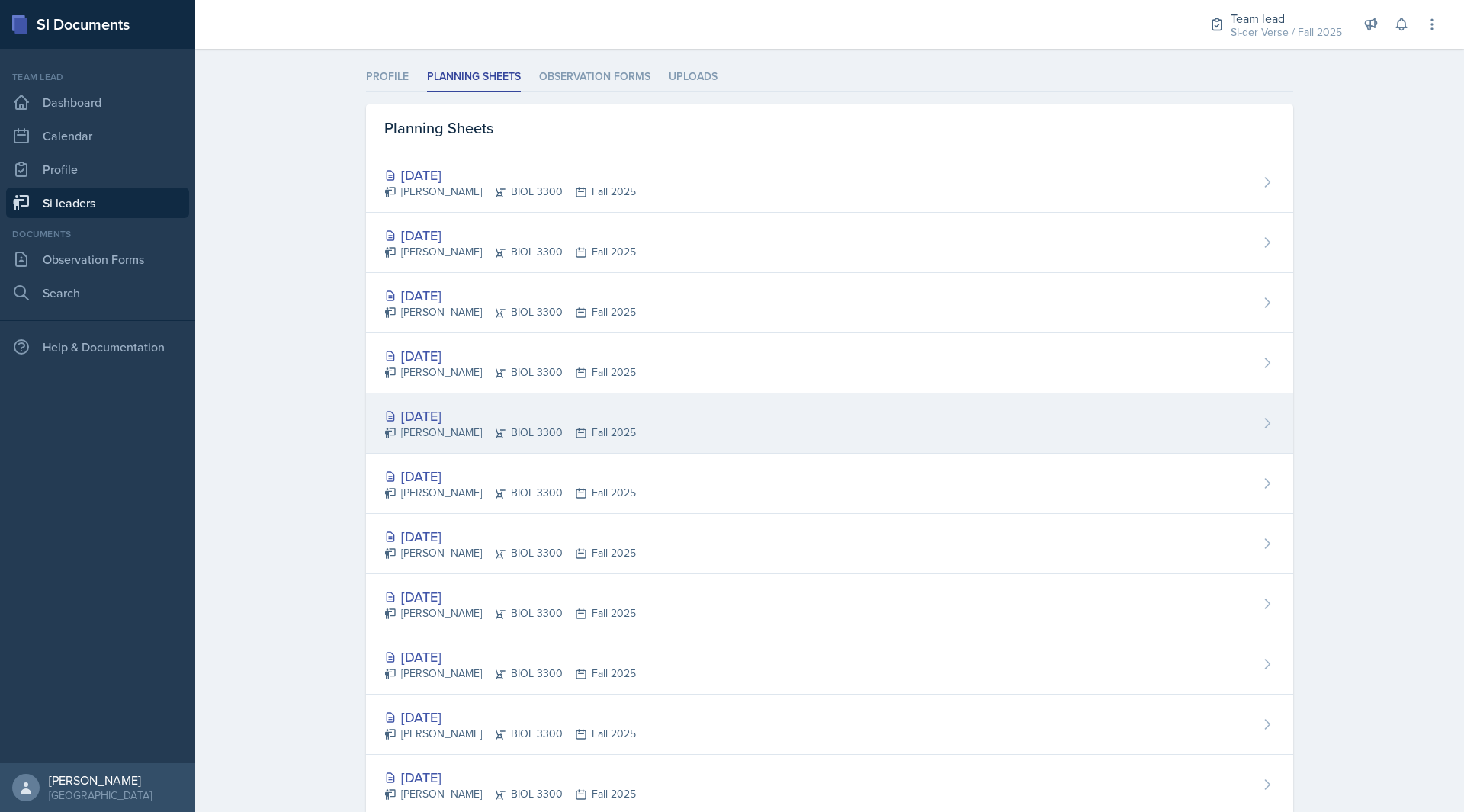
click at [531, 429] on div "[PERSON_NAME] BIOL 3300 Fall 2025" at bounding box center [510, 432] width 252 height 16
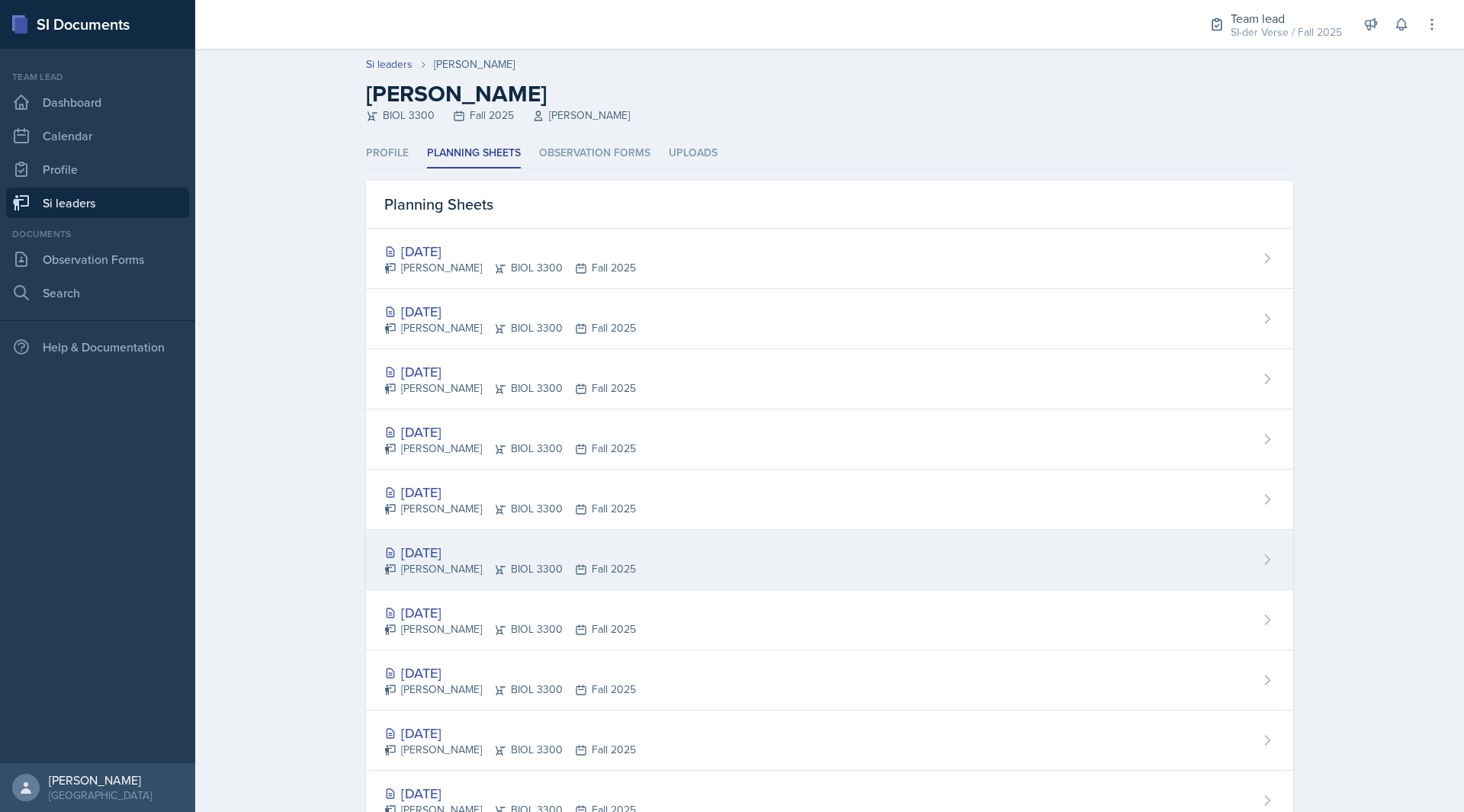
click at [494, 573] on div "[PERSON_NAME] BIOL 3300 Fall 2025" at bounding box center [510, 568] width 252 height 16
